Goal: Unclear

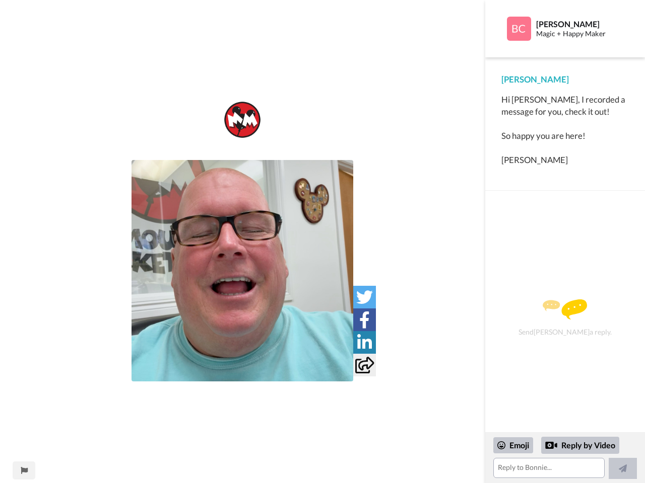
click at [242, 271] on img at bounding box center [242, 271] width 222 height 222
click at [364, 297] on icon at bounding box center [364, 297] width 17 height 17
click at [364, 320] on icon at bounding box center [364, 320] width 11 height 17
click at [364, 342] on icon at bounding box center [364, 342] width 15 height 17
click at [364, 365] on icon at bounding box center [364, 365] width 19 height 17
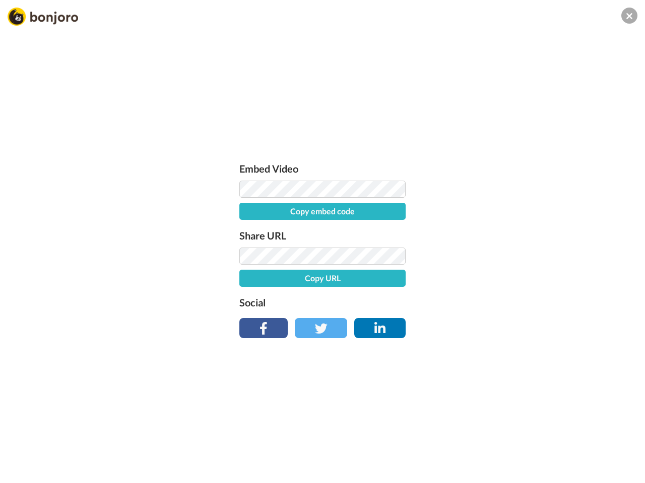
click at [24, 471] on div "Embed Video Copy embed code Share URL Copy URL Social" at bounding box center [322, 295] width 645 height 483
click at [564, 458] on div "Embed Video Copy embed code Share URL Copy URL Social" at bounding box center [322, 295] width 645 height 483
click at [513, 446] on div "Embed Video Copy embed code Share URL Copy URL Social" at bounding box center [322, 295] width 645 height 483
click at [580, 446] on div "Embed Video Copy embed code Share URL Copy URL Social" at bounding box center [322, 295] width 645 height 483
click at [622, 469] on div "Embed Video Copy embed code Share URL Copy URL Social" at bounding box center [322, 295] width 645 height 483
